Goal: Information Seeking & Learning: Learn about a topic

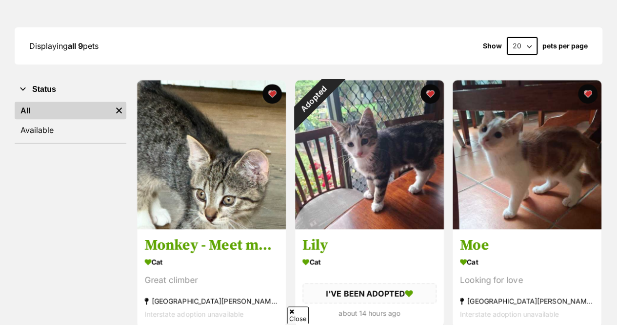
click at [429, 84] on button "favourite" at bounding box center [430, 94] width 20 height 20
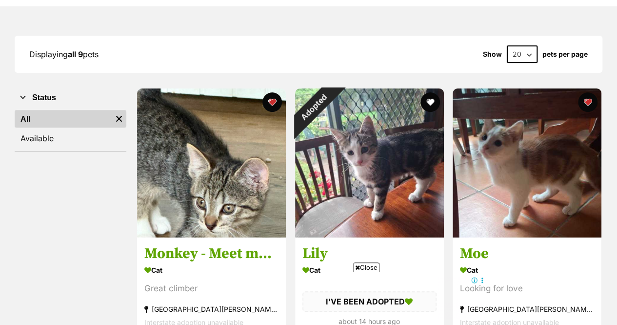
scroll to position [120, 0]
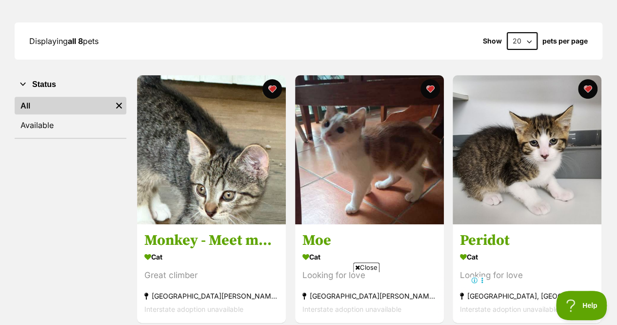
scroll to position [152, 0]
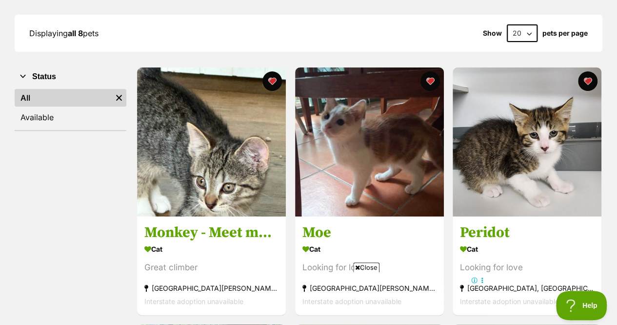
click at [171, 161] on img at bounding box center [211, 141] width 149 height 149
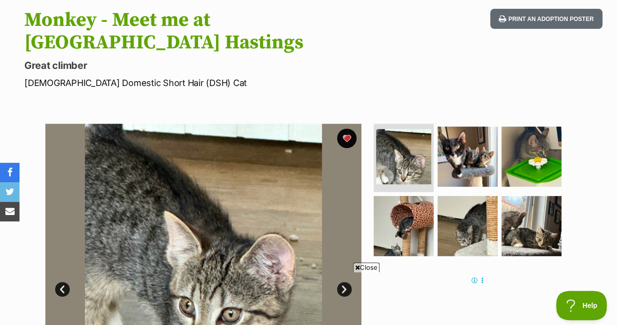
click at [409, 196] on img at bounding box center [404, 226] width 60 height 60
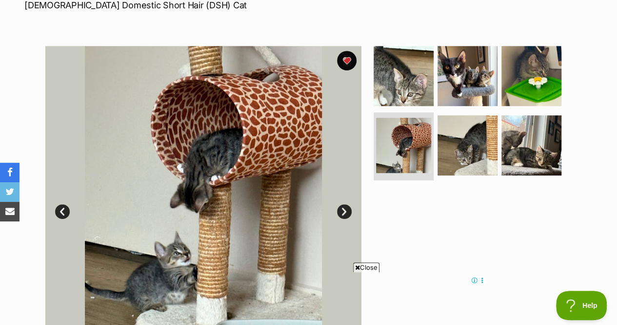
scroll to position [204, 0]
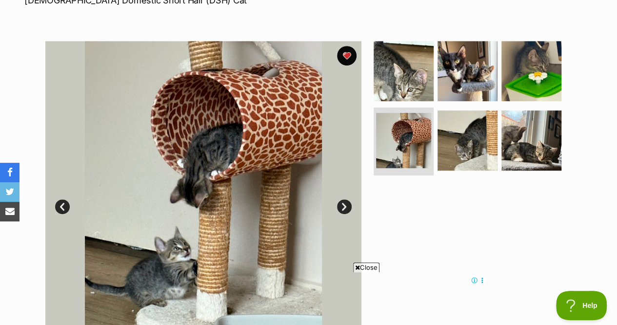
click at [469, 110] on img at bounding box center [468, 140] width 60 height 60
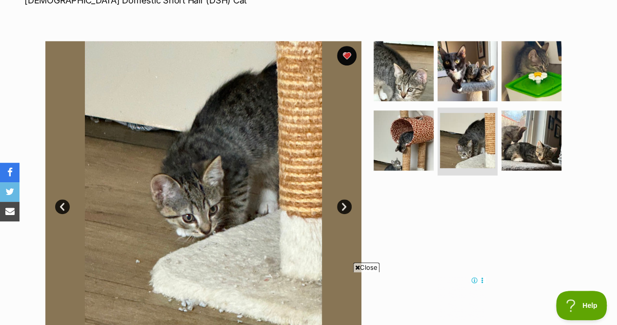
click at [517, 110] on img at bounding box center [532, 140] width 60 height 60
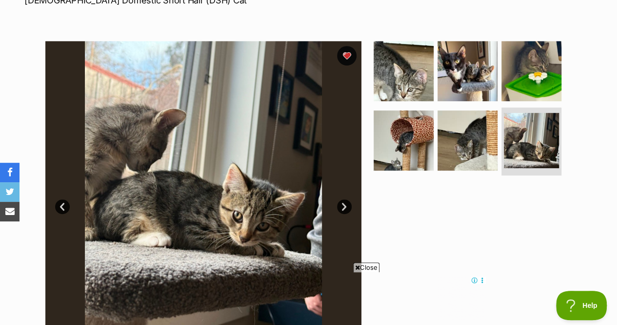
click at [523, 41] on img at bounding box center [532, 71] width 60 height 60
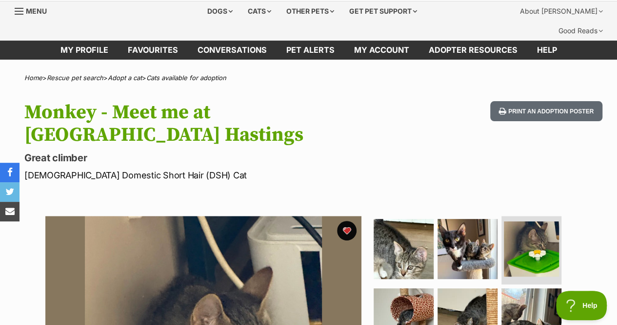
scroll to position [0, 0]
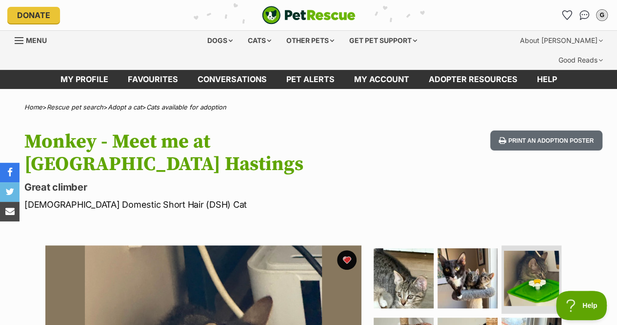
click at [567, 16] on icon "Favourites" at bounding box center [567, 15] width 9 height 9
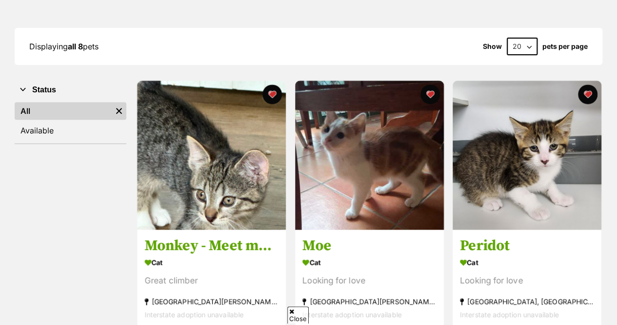
click at [404, 157] on img at bounding box center [369, 155] width 149 height 149
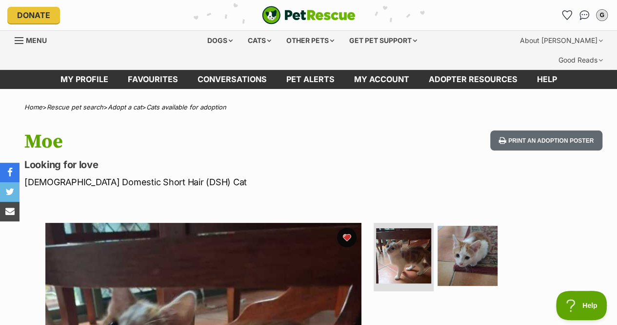
click at [567, 17] on icon "Favourites" at bounding box center [567, 15] width 9 height 9
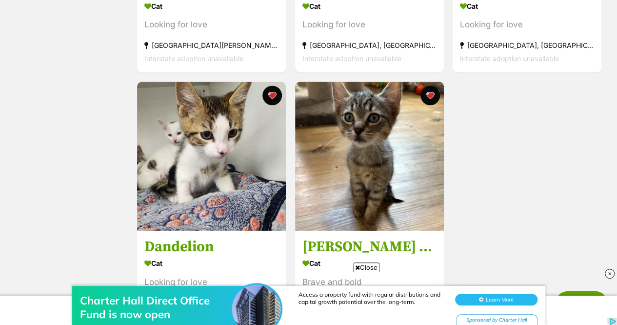
scroll to position [649, 0]
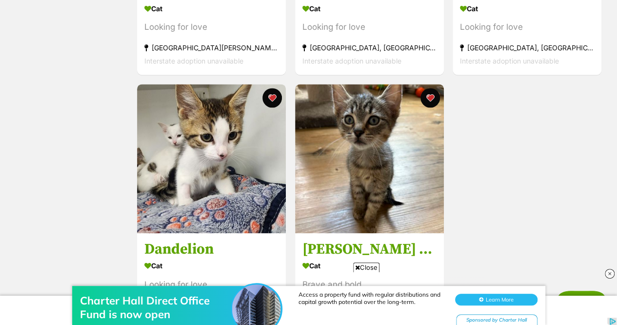
click at [403, 189] on img at bounding box center [369, 158] width 149 height 149
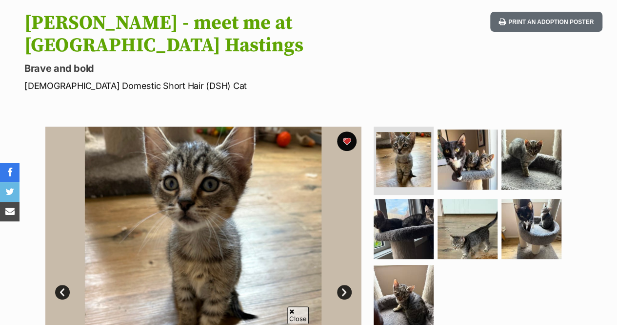
scroll to position [120, 0]
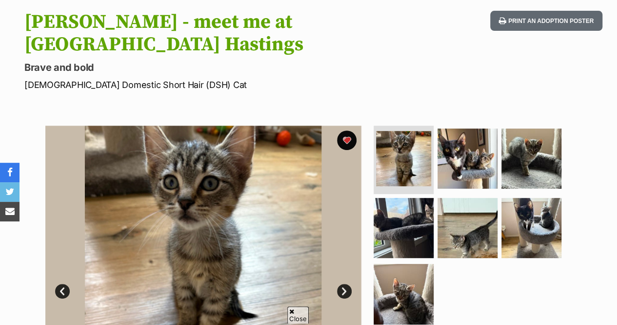
click at [473, 198] on img at bounding box center [468, 228] width 60 height 60
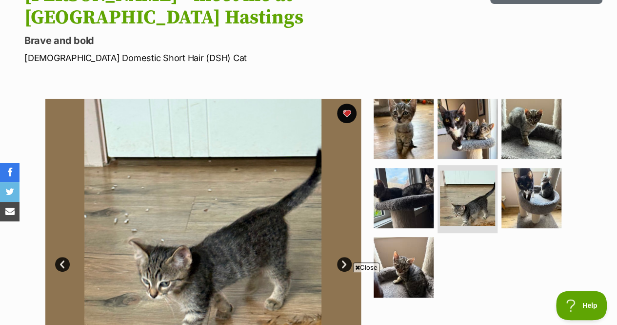
scroll to position [158, 0]
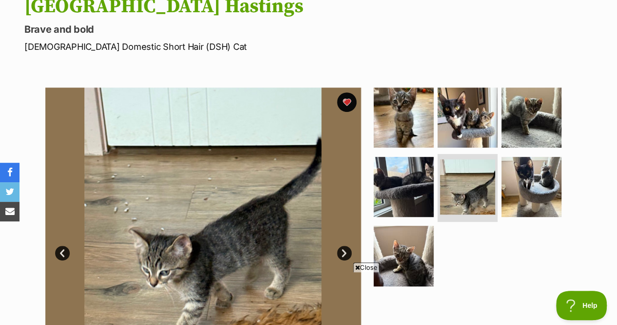
click at [412, 225] on img at bounding box center [404, 255] width 60 height 60
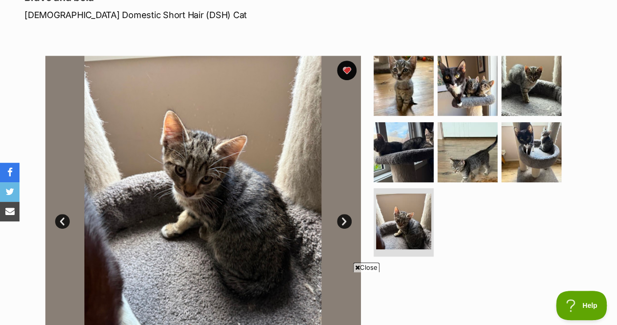
scroll to position [190, 0]
click at [470, 126] on img at bounding box center [468, 152] width 60 height 60
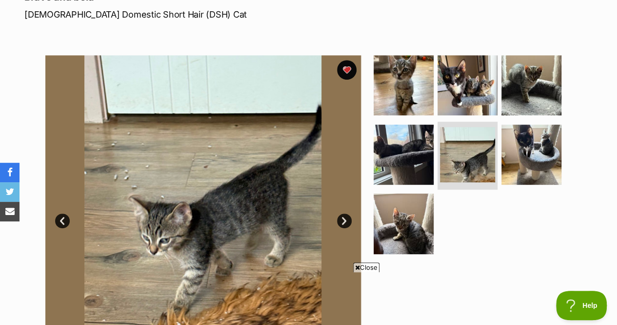
click at [419, 129] on img at bounding box center [404, 154] width 60 height 60
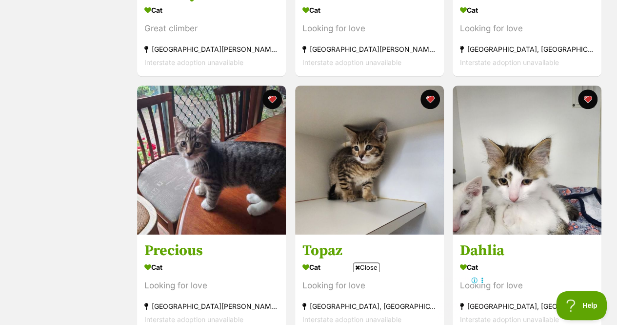
scroll to position [390, 0]
click at [389, 148] on img at bounding box center [369, 159] width 149 height 149
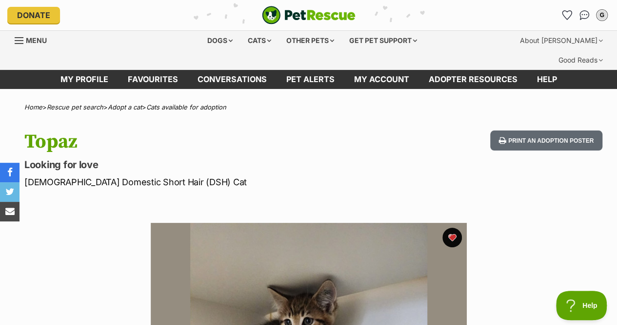
click at [567, 18] on icon "Favourites" at bounding box center [567, 15] width 9 height 9
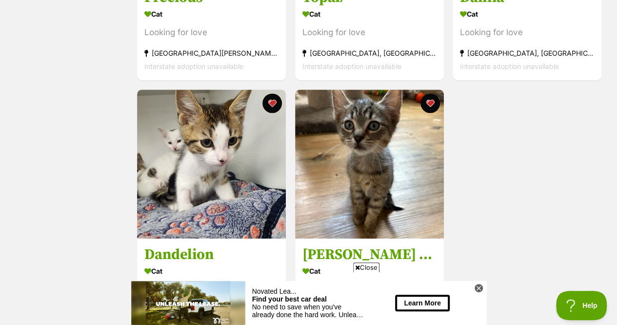
scroll to position [645, 0]
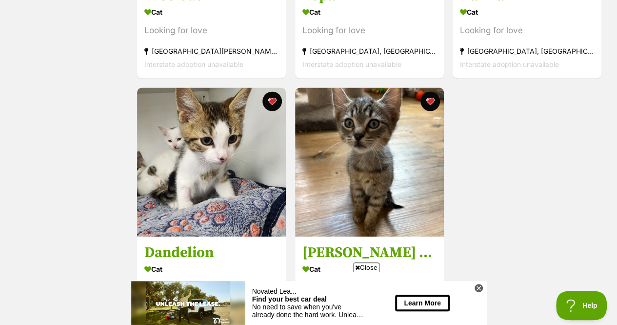
click at [405, 163] on img at bounding box center [369, 161] width 149 height 149
